Goal: Task Accomplishment & Management: Use online tool/utility

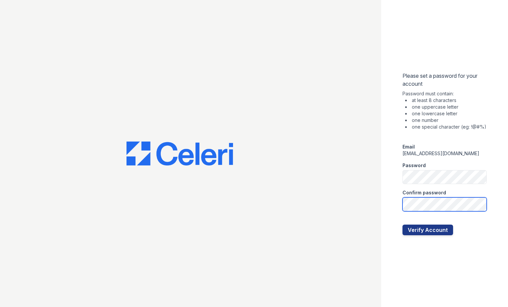
click at [402, 225] on button "Verify Account" at bounding box center [427, 230] width 51 height 11
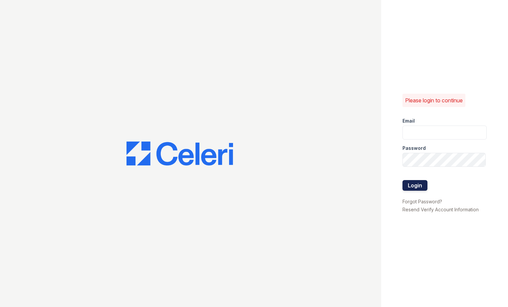
type input "sgasanov@trinity-pm.com"
click at [407, 180] on button "Login" at bounding box center [414, 185] width 25 height 11
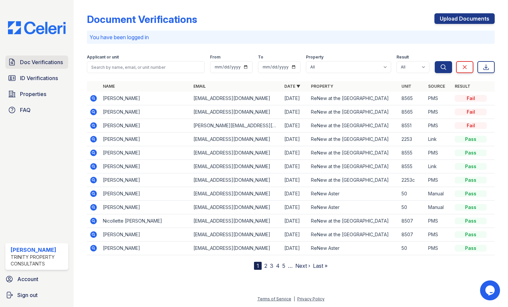
click at [44, 58] on span "Doc Verifications" at bounding box center [41, 62] width 43 height 8
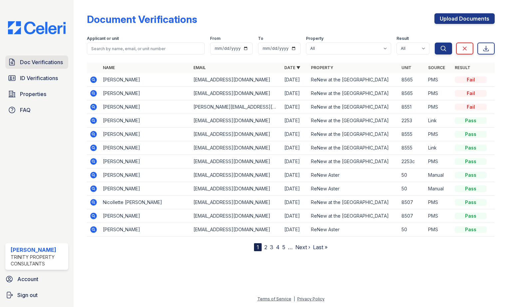
click at [40, 62] on span "Doc Verifications" at bounding box center [41, 62] width 43 height 8
click at [39, 76] on span "ID Verifications" at bounding box center [39, 78] width 38 height 8
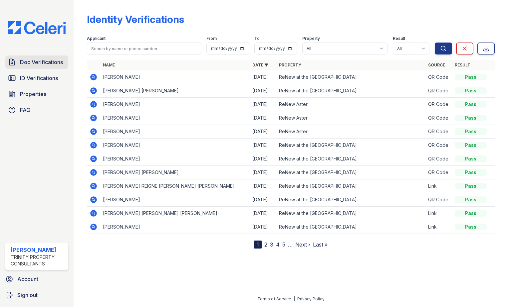
click at [34, 59] on span "Doc Verifications" at bounding box center [41, 62] width 43 height 8
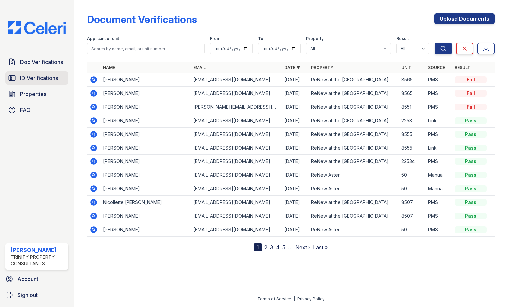
click at [47, 78] on span "ID Verifications" at bounding box center [39, 78] width 38 height 8
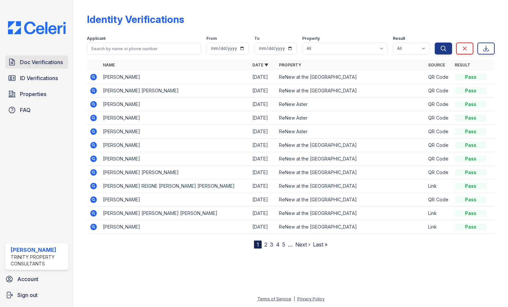
click at [49, 66] on span "Doc Verifications" at bounding box center [41, 62] width 43 height 8
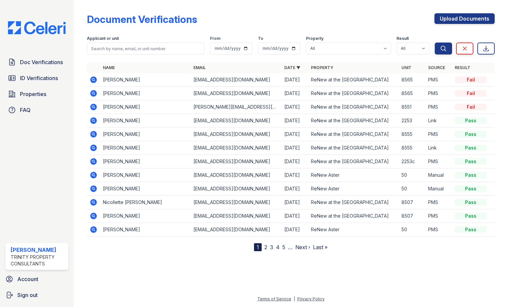
click at [92, 105] on icon at bounding box center [93, 107] width 7 height 7
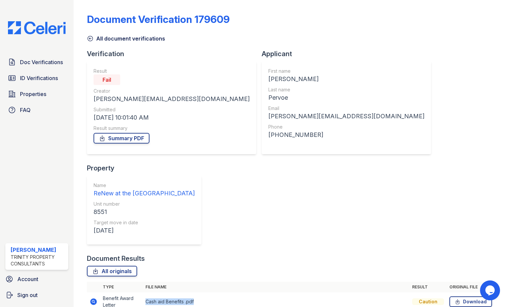
drag, startPoint x: 144, startPoint y: 211, endPoint x: 197, endPoint y: 213, distance: 52.3
click at [197, 293] on td "Cash aid Benefits .pdf" at bounding box center [276, 302] width 266 height 19
click at [110, 140] on link "Summary PDF" at bounding box center [121, 138] width 56 height 11
